Goal: Information Seeking & Learning: Find specific fact

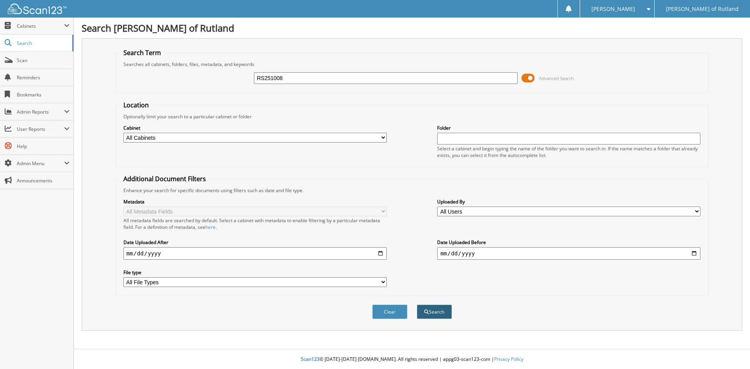
type input "RS251008"
click at [429, 316] on button "Search" at bounding box center [434, 312] width 35 height 14
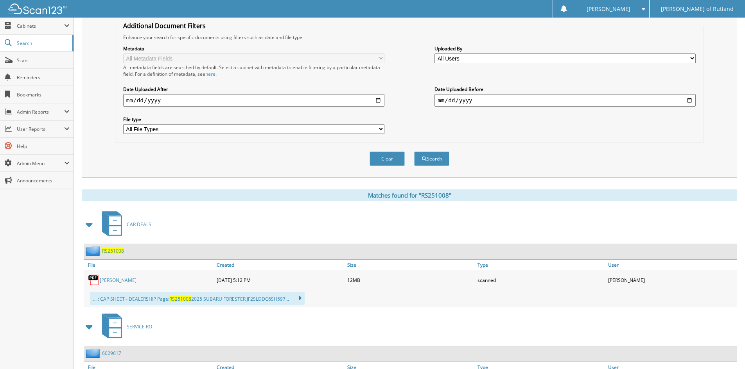
scroll to position [156, 0]
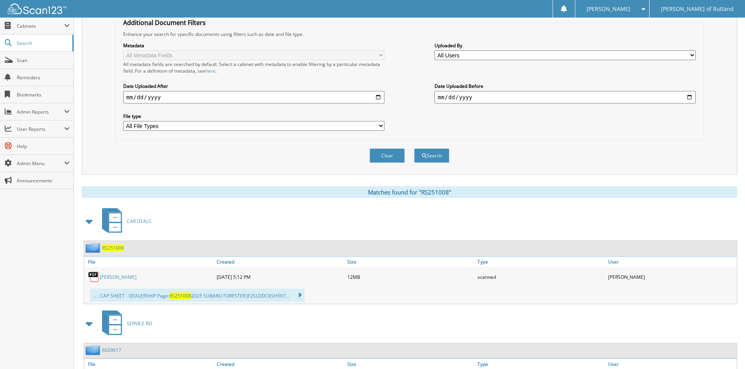
click at [113, 247] on span "RS251008" at bounding box center [113, 248] width 22 height 7
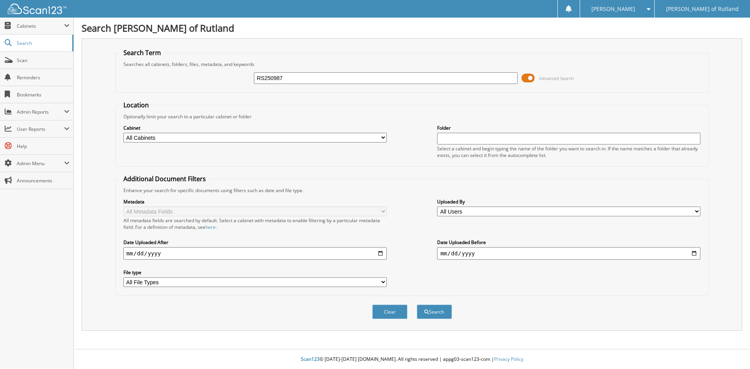
type input "RS250987"
click at [417, 305] on button "Search" at bounding box center [434, 312] width 35 height 14
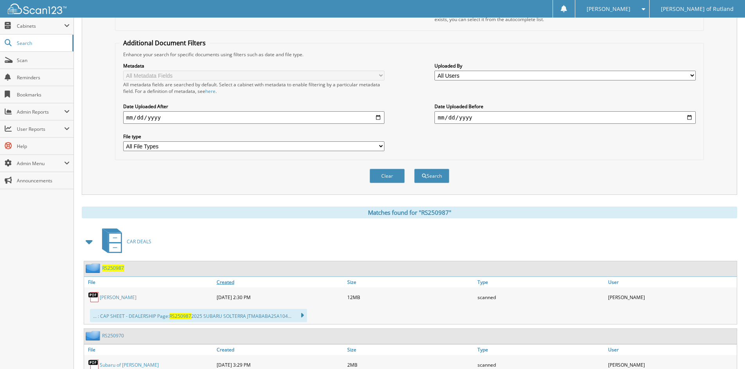
scroll to position [156, 0]
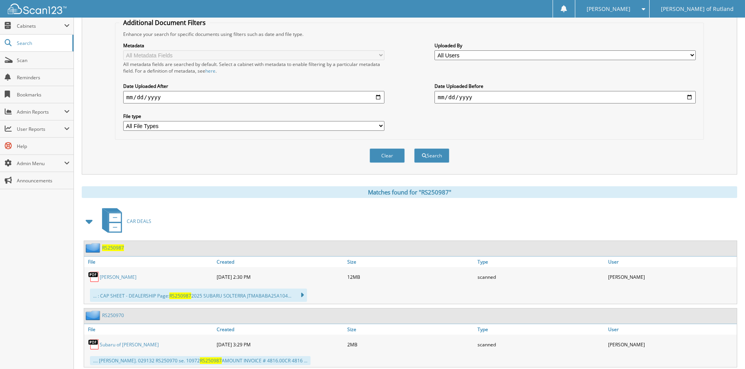
click at [111, 247] on span "RS250987" at bounding box center [113, 248] width 22 height 7
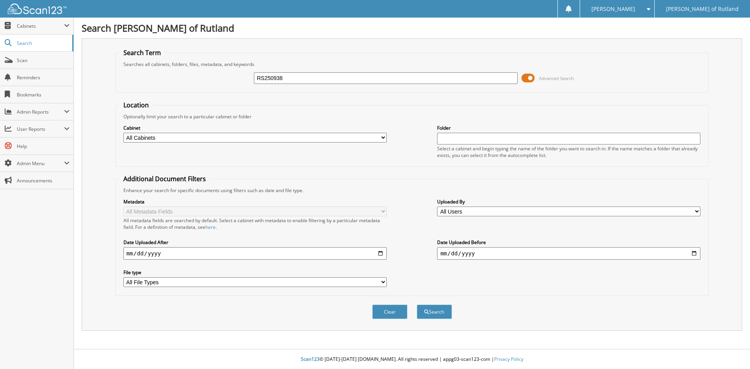
type input "RS250938"
click at [417, 305] on button "Search" at bounding box center [434, 312] width 35 height 14
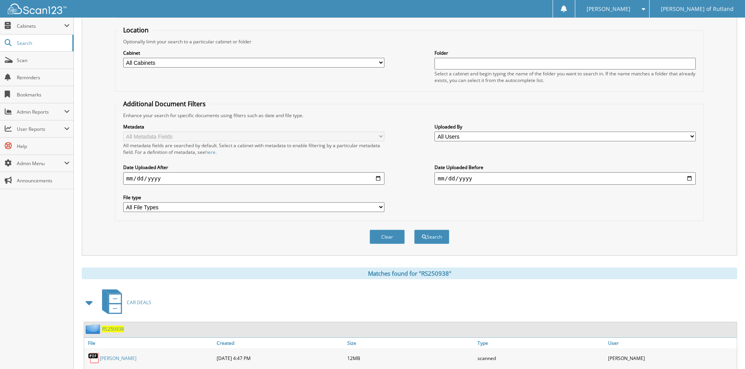
scroll to position [115, 0]
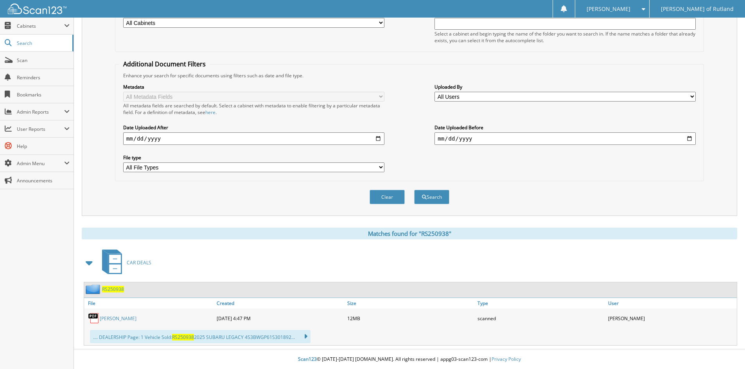
click at [109, 289] on span "RS250938" at bounding box center [113, 289] width 22 height 7
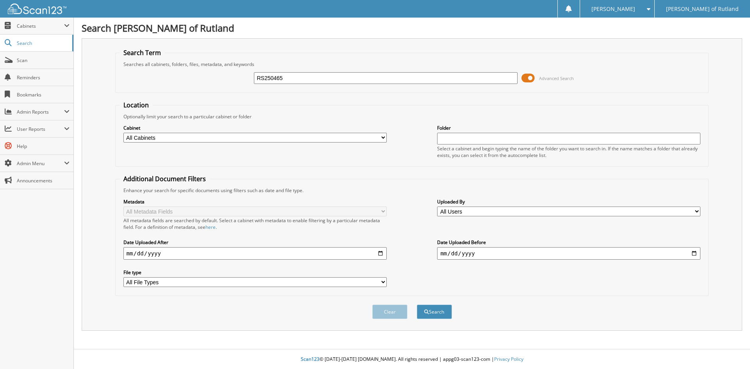
type input "RS250465"
click at [417, 305] on button "Search" at bounding box center [434, 312] width 35 height 14
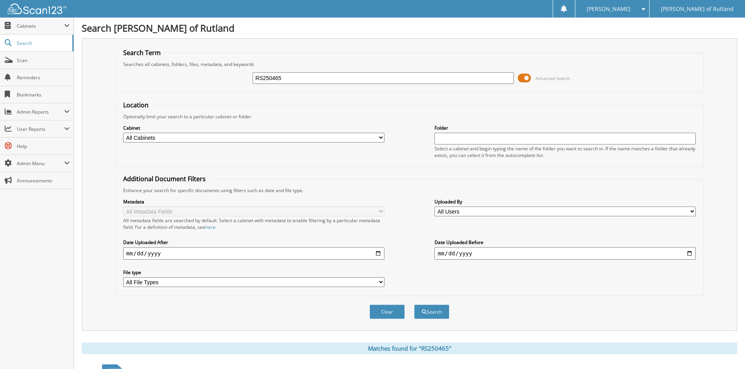
click at [301, 82] on input "RS250465" at bounding box center [382, 78] width 261 height 12
type input "RS250214"
click at [414, 305] on button "Search" at bounding box center [431, 312] width 35 height 14
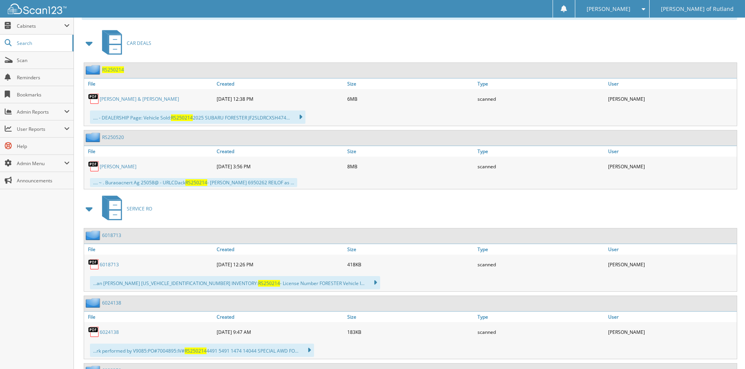
scroll to position [352, 0]
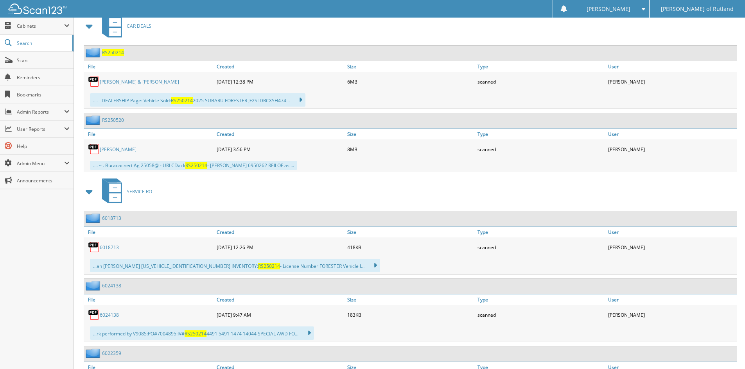
click at [117, 51] on span "RS250214" at bounding box center [113, 52] width 22 height 7
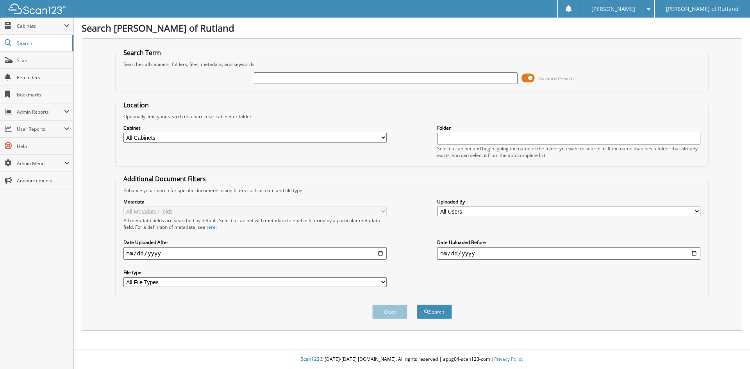
click at [304, 82] on input "text" at bounding box center [385, 78] width 263 height 12
type input "RSU2421T"
click at [444, 316] on button "Search" at bounding box center [434, 312] width 35 height 14
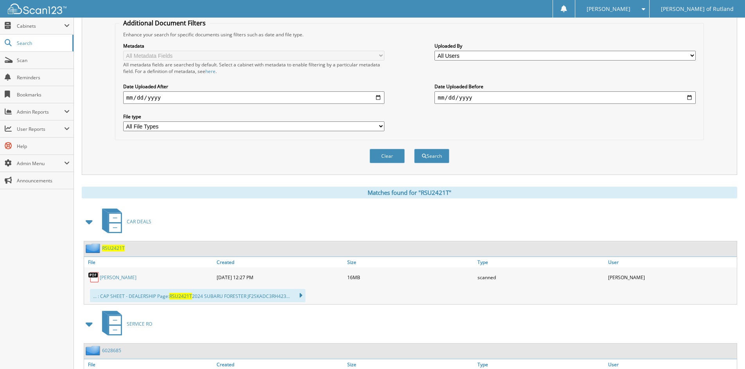
scroll to position [156, 0]
click at [114, 247] on span "RSU2421T" at bounding box center [113, 248] width 23 height 7
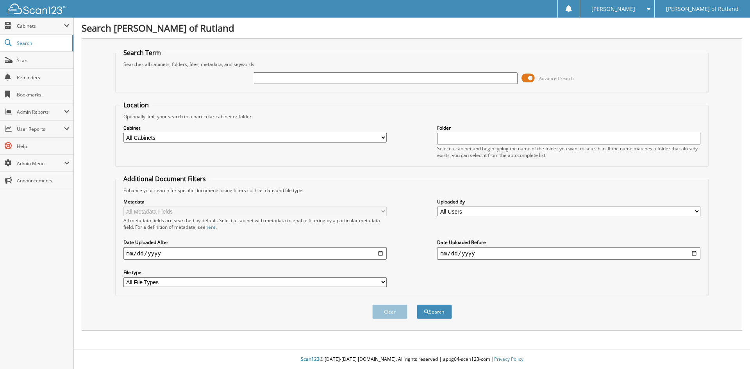
click at [417, 305] on button "Search" at bounding box center [434, 312] width 35 height 14
click at [291, 72] on div "Advanced Search" at bounding box center [412, 78] width 585 height 21
click at [296, 82] on input "text" at bounding box center [385, 78] width 263 height 12
paste input "RSU2388T"
type input "RSU2388T"
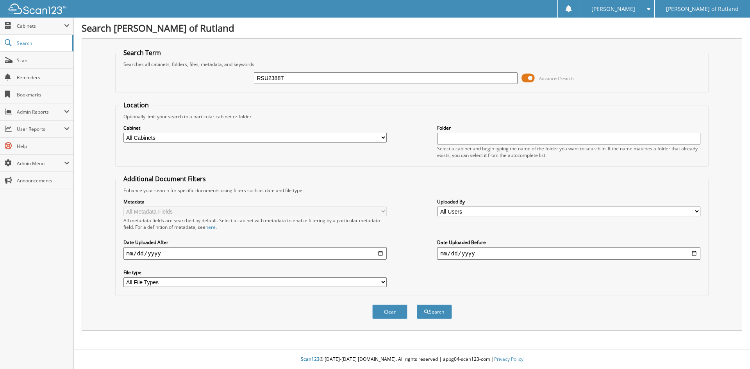
click at [417, 305] on button "Search" at bounding box center [434, 312] width 35 height 14
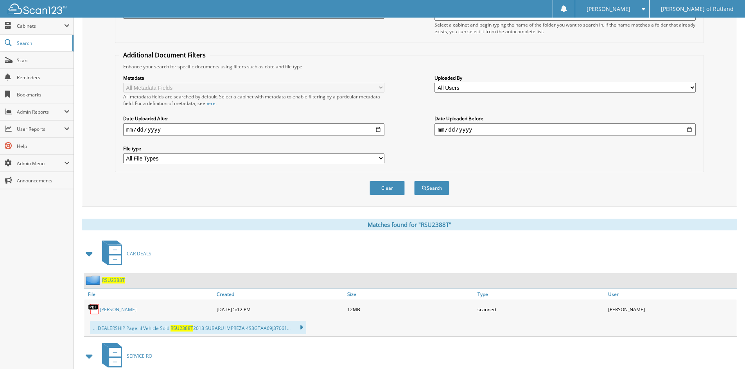
scroll to position [235, 0]
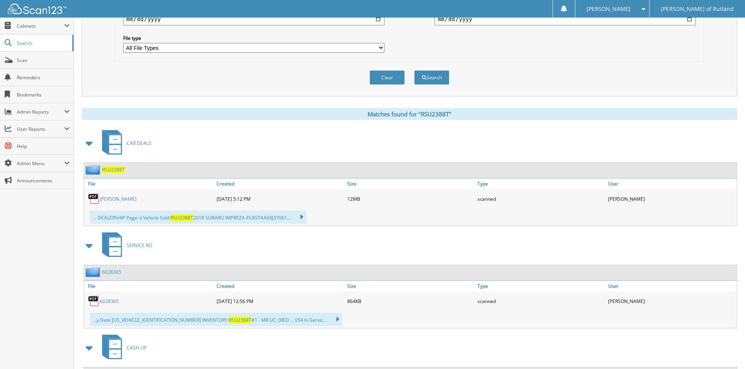
click at [123, 170] on span "RSU2388T" at bounding box center [113, 169] width 23 height 7
